Goal: Transaction & Acquisition: Download file/media

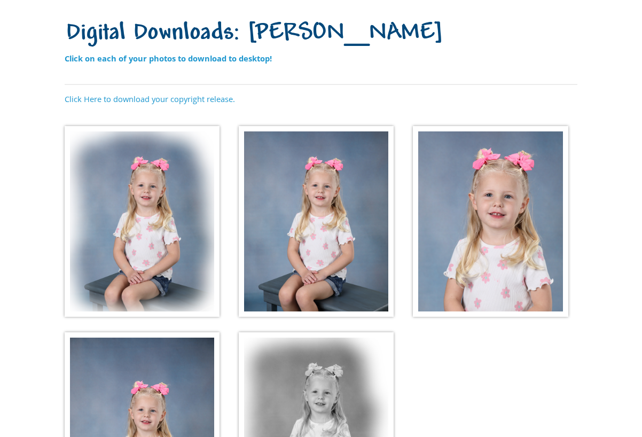
scroll to position [92, 0]
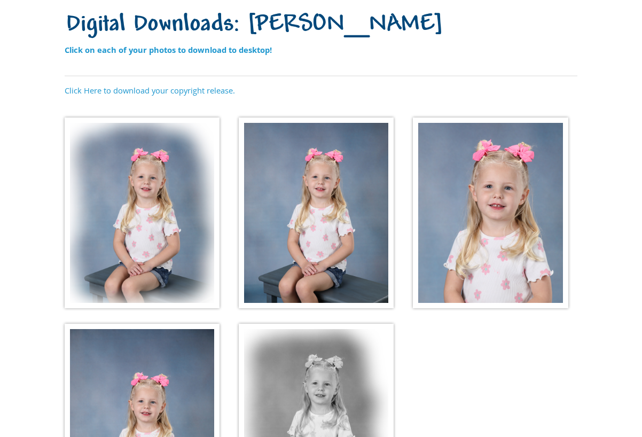
click at [146, 216] on img at bounding box center [142, 212] width 155 height 191
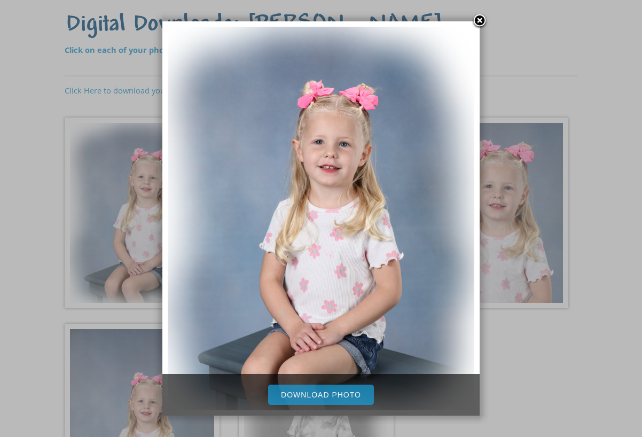
click at [355, 391] on link "Download Photo" at bounding box center [321, 394] width 106 height 20
click at [481, 20] on link at bounding box center [479, 21] width 16 height 16
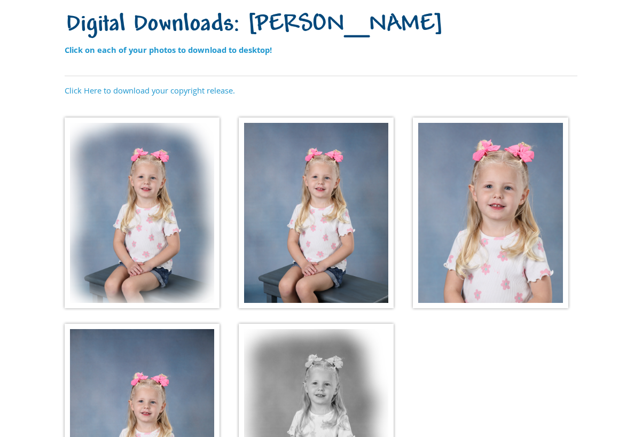
click at [336, 193] on img at bounding box center [316, 212] width 155 height 191
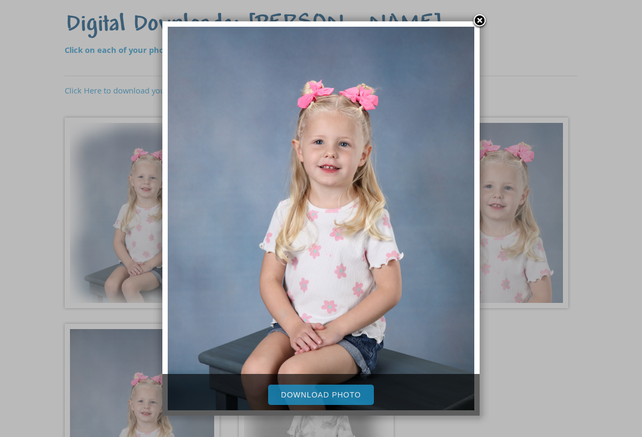
click at [336, 396] on link "Download Photo" at bounding box center [321, 394] width 106 height 20
click at [477, 20] on link at bounding box center [479, 21] width 16 height 16
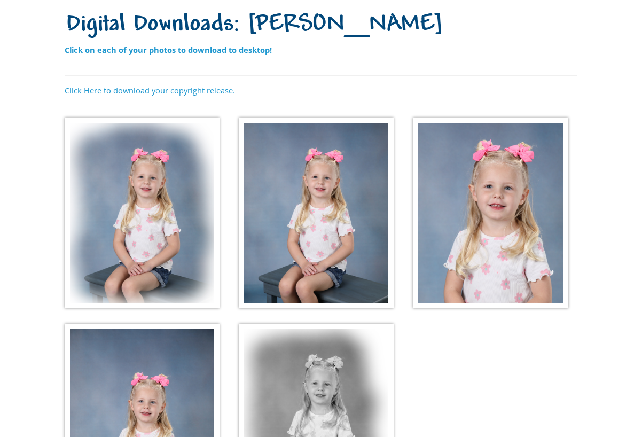
click at [526, 209] on img at bounding box center [490, 212] width 155 height 191
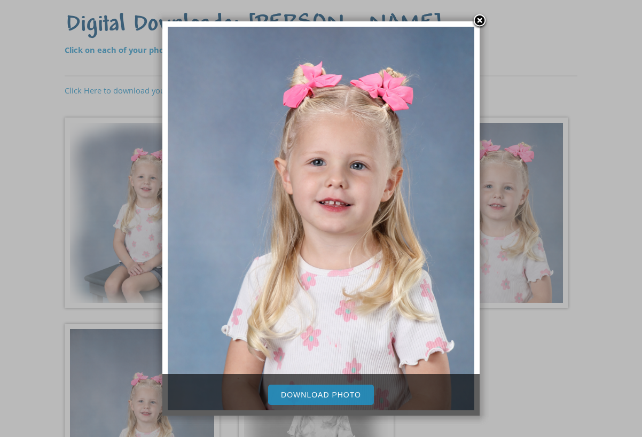
click at [347, 391] on link "Download Photo" at bounding box center [321, 394] width 106 height 20
click at [481, 17] on link at bounding box center [479, 21] width 16 height 16
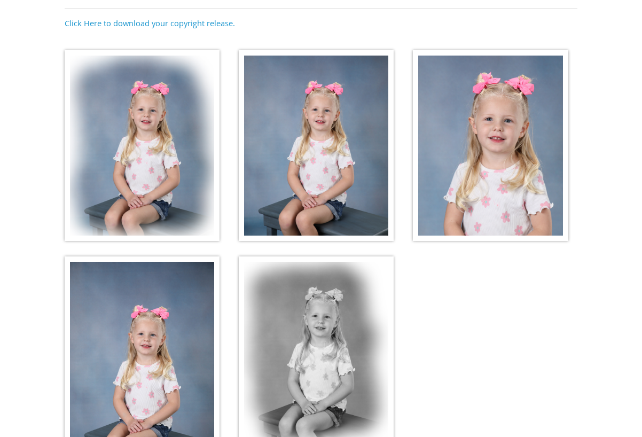
scroll to position [160, 0]
click at [170, 329] on img at bounding box center [142, 369] width 155 height 227
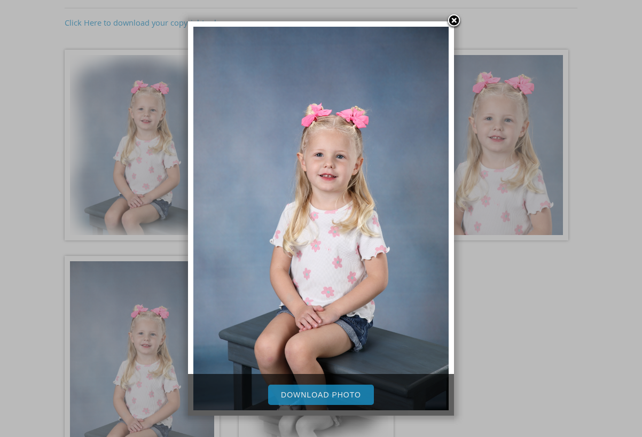
click at [341, 393] on link "Download Photo" at bounding box center [321, 394] width 106 height 20
click at [458, 22] on link at bounding box center [454, 21] width 16 height 16
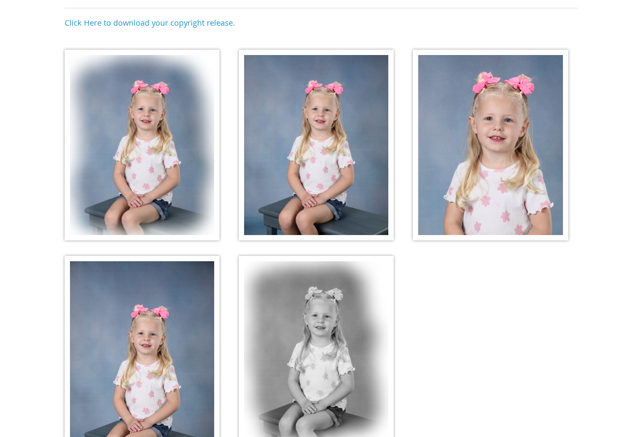
click at [378, 343] on img at bounding box center [316, 351] width 155 height 191
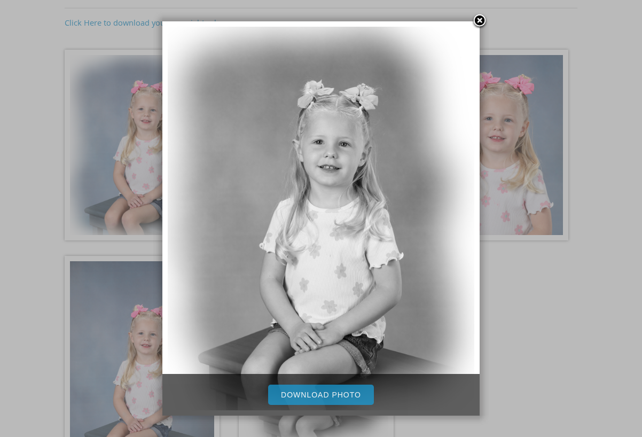
click at [337, 398] on link "Download Photo" at bounding box center [321, 394] width 106 height 20
click at [478, 16] on link at bounding box center [479, 21] width 16 height 16
